Goal: Browse casually: Explore the website without a specific task or goal

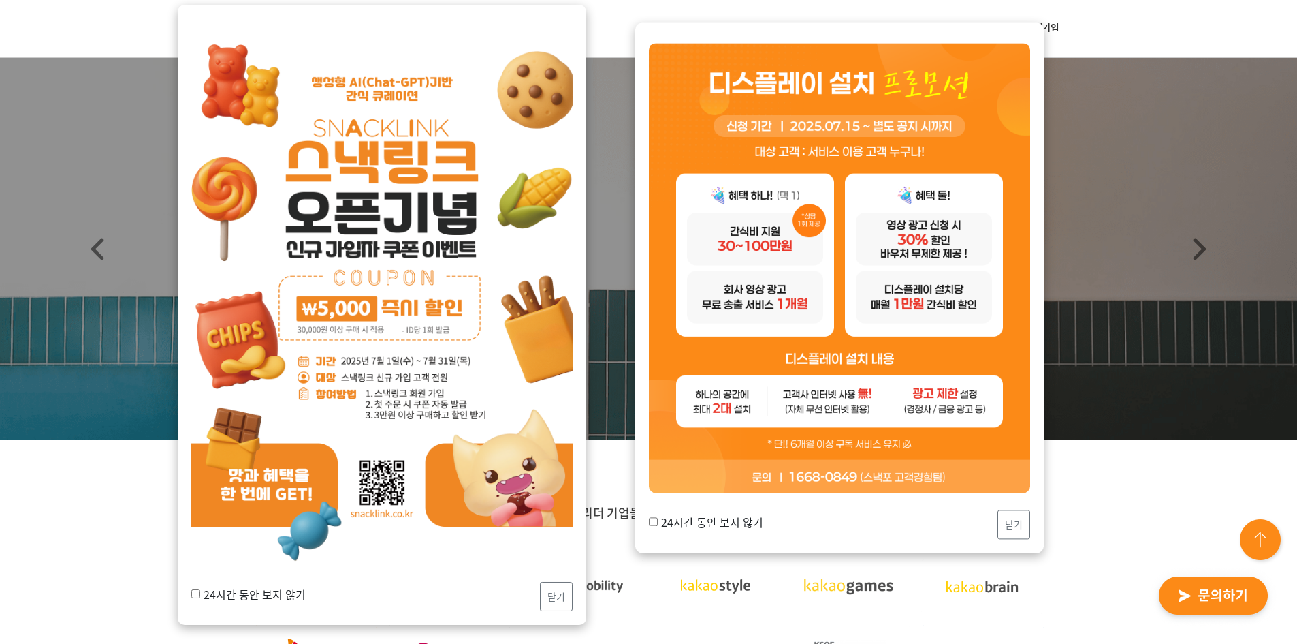
click at [261, 595] on label "24시간 동안 보지 않기" at bounding box center [248, 594] width 114 height 16
click at [200, 595] on input "24시간 동안 보지 않기" at bounding box center [195, 593] width 9 height 9
checkbox input "true"
click at [546, 610] on button "닫기" at bounding box center [556, 596] width 33 height 29
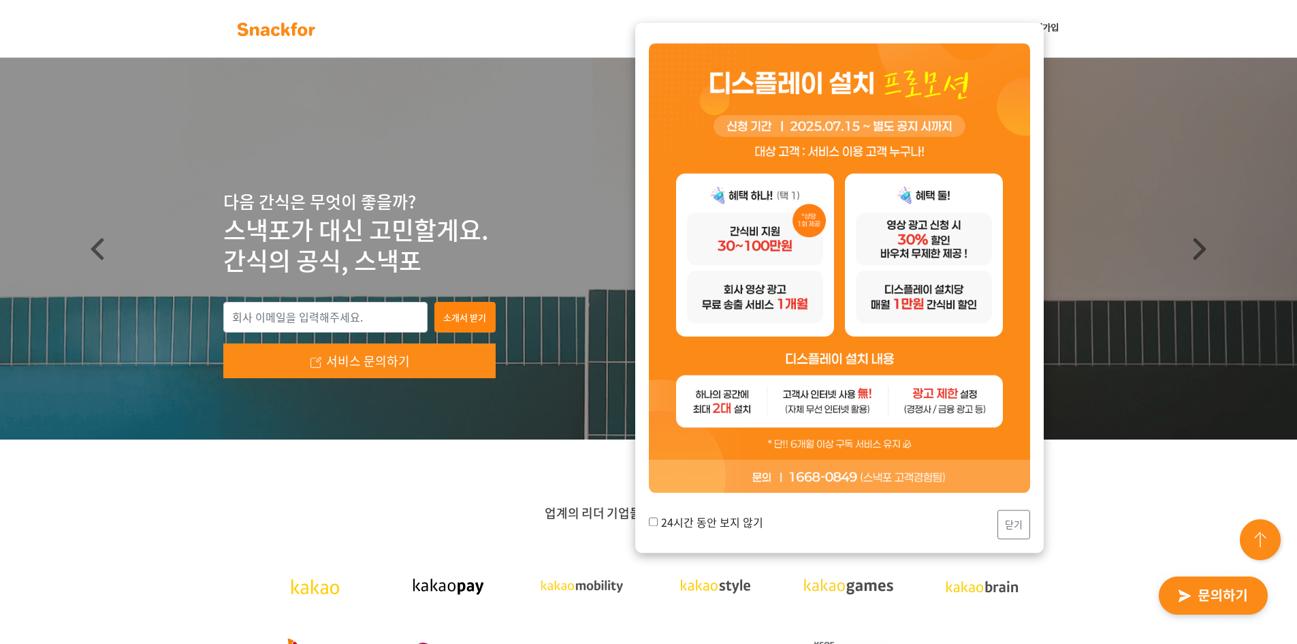
click at [680, 524] on label "24시간 동안 보지 않기" at bounding box center [706, 522] width 114 height 16
click at [658, 524] on input "24시간 동안 보지 않기" at bounding box center [653, 521] width 9 height 9
checkbox input "true"
click at [1018, 522] on button "닫기" at bounding box center [1014, 523] width 33 height 29
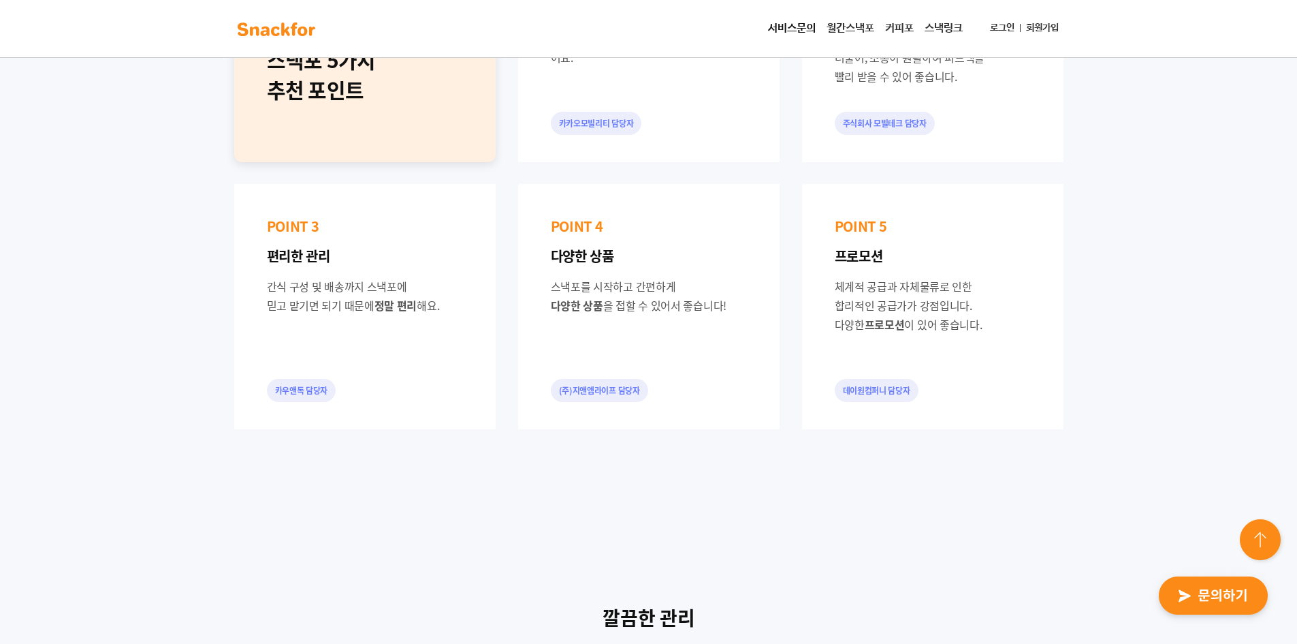
scroll to position [885, 0]
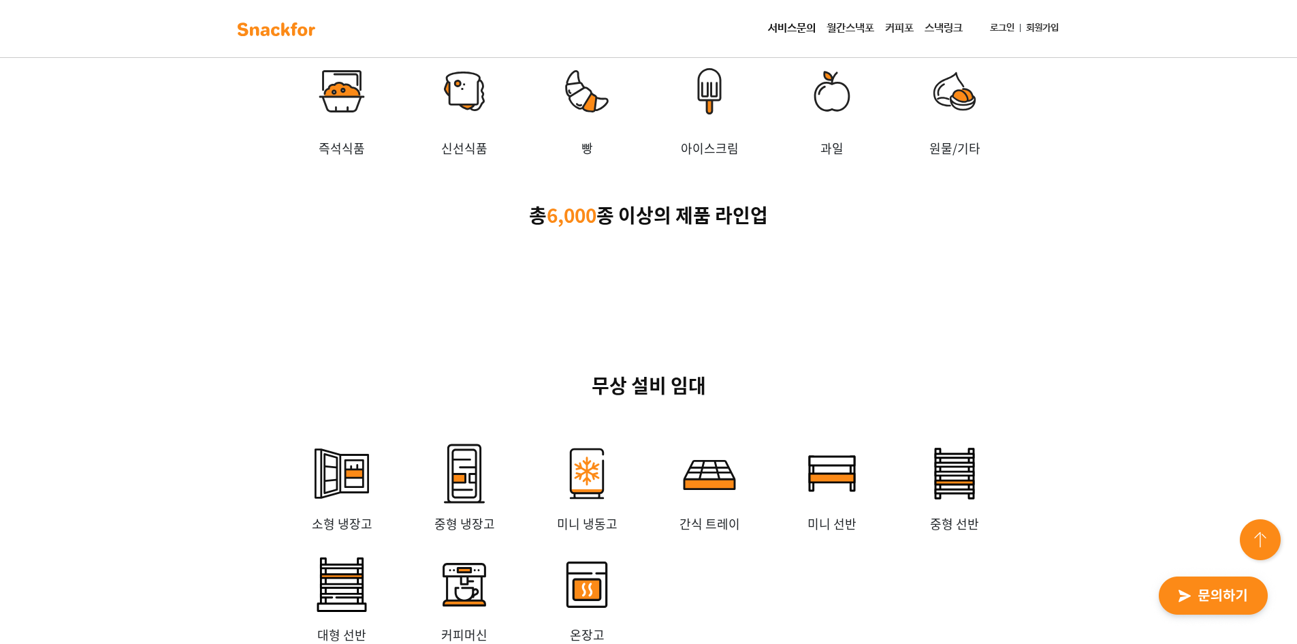
scroll to position [2588, 0]
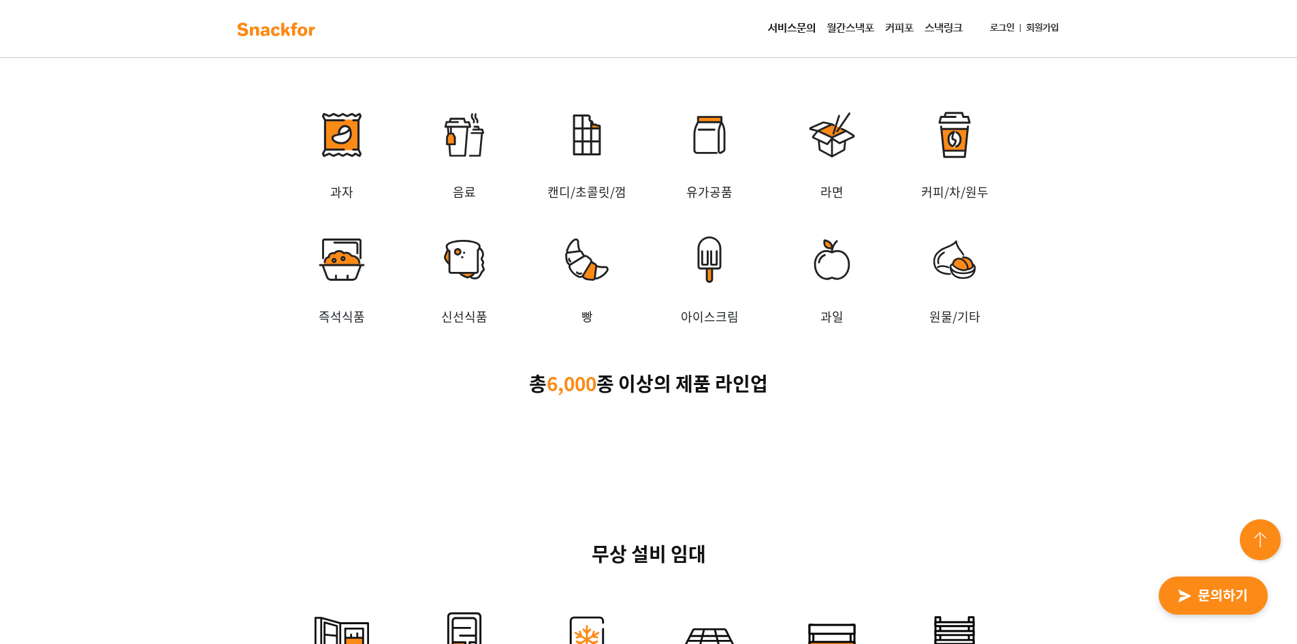
click at [853, 183] on img at bounding box center [832, 134] width 123 height 95
click at [847, 183] on img at bounding box center [832, 134] width 123 height 95
click at [832, 183] on img at bounding box center [832, 134] width 123 height 95
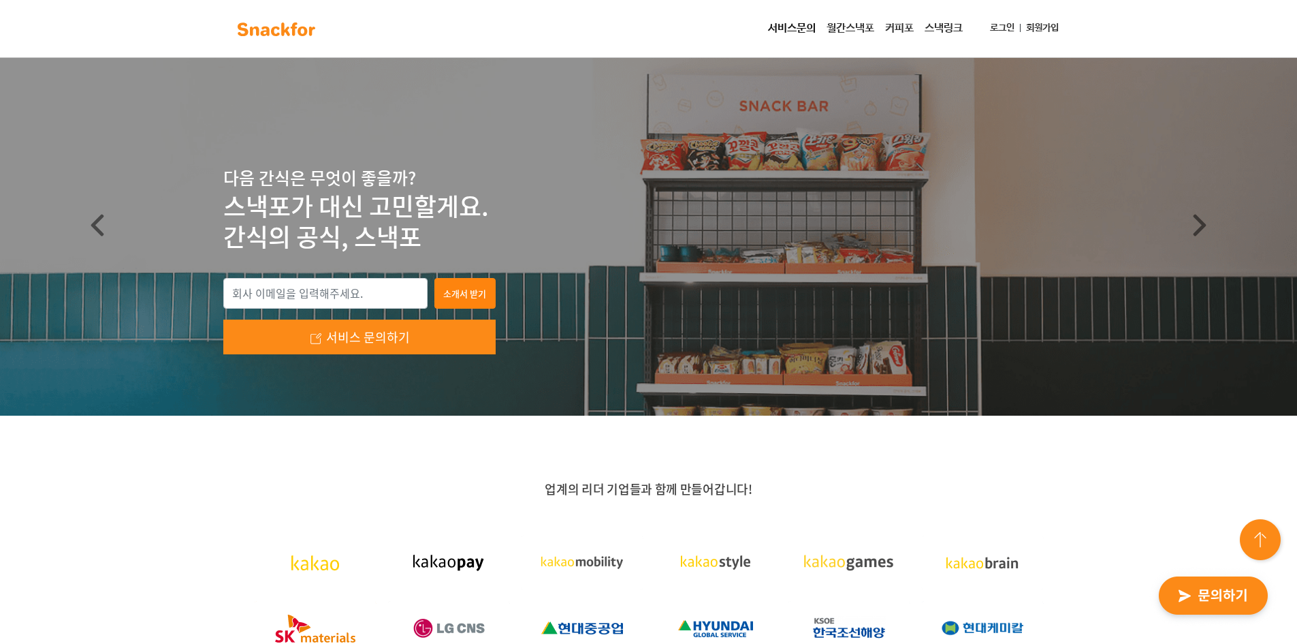
scroll to position [0, 0]
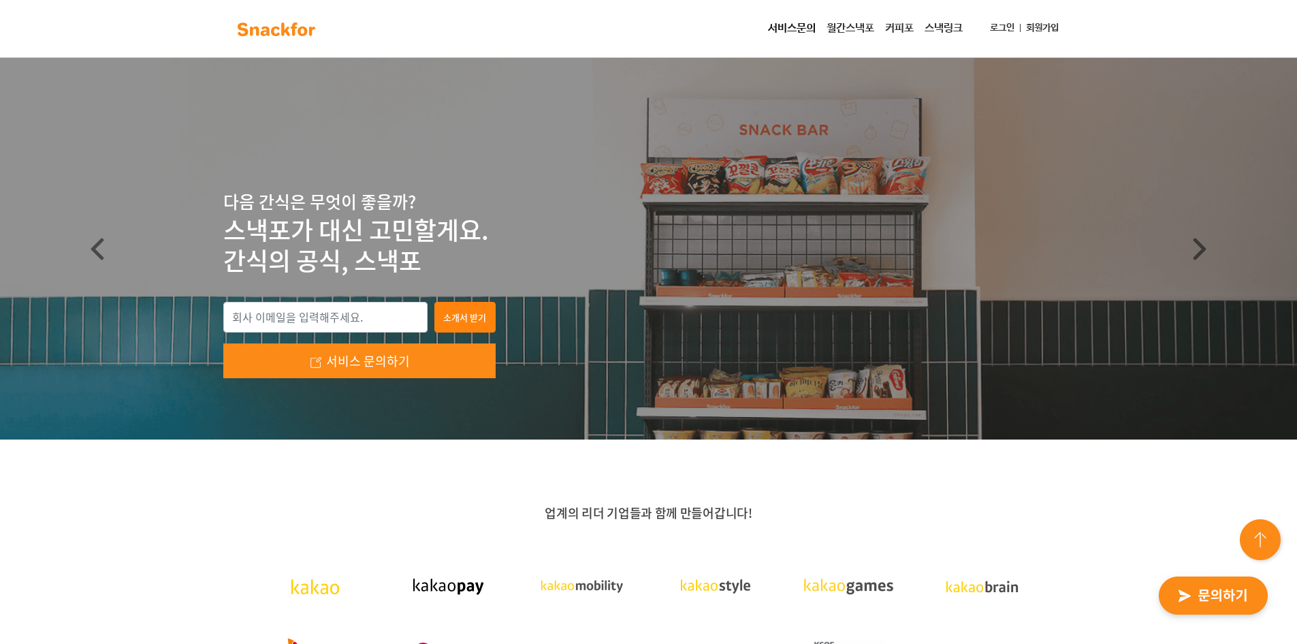
click at [273, 27] on img at bounding box center [277, 29] width 86 height 22
